Goal: Navigation & Orientation: Find specific page/section

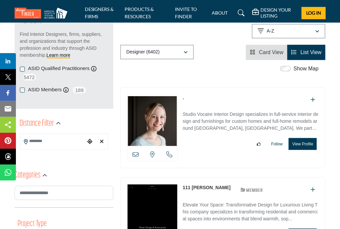
scroll to position [133, 0]
